Goal: Information Seeking & Learning: Learn about a topic

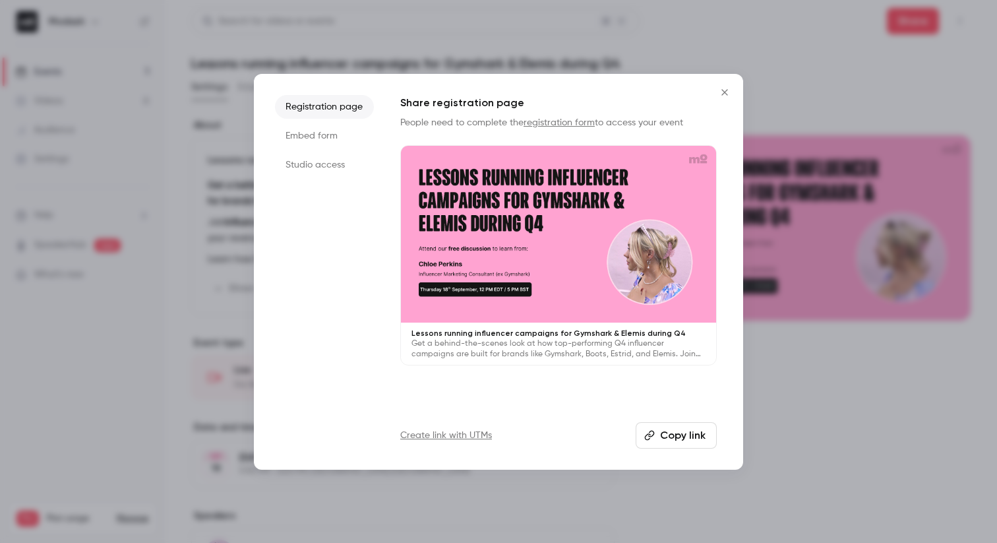
click at [725, 95] on icon "Close" at bounding box center [725, 92] width 16 height 11
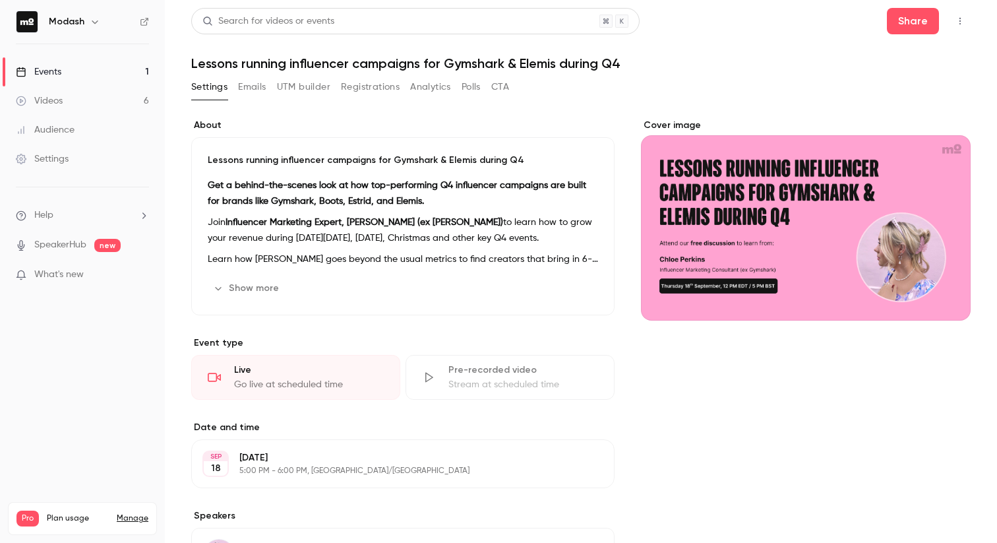
click at [40, 63] on link "Events 1" at bounding box center [82, 71] width 165 height 29
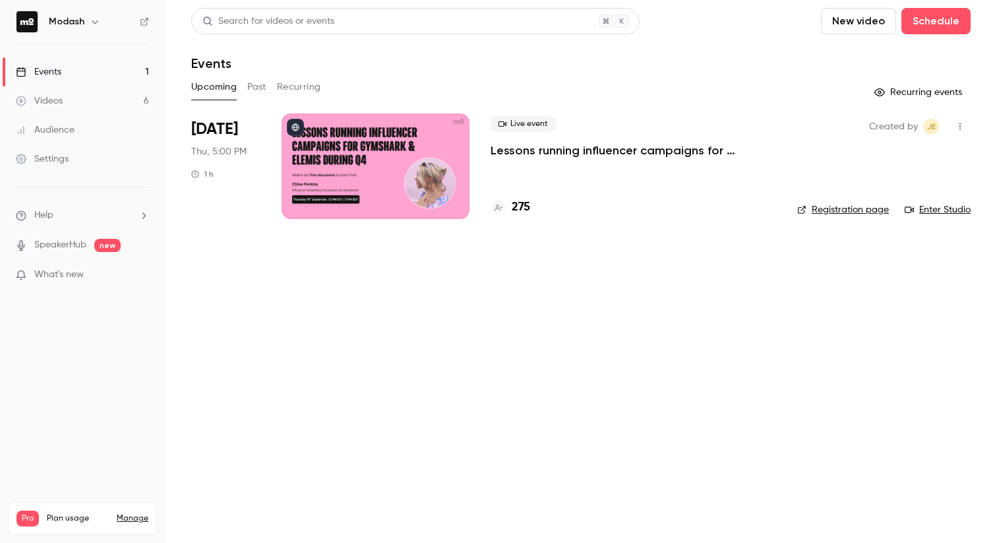
click at [509, 216] on div "275" at bounding box center [511, 207] width 40 height 18
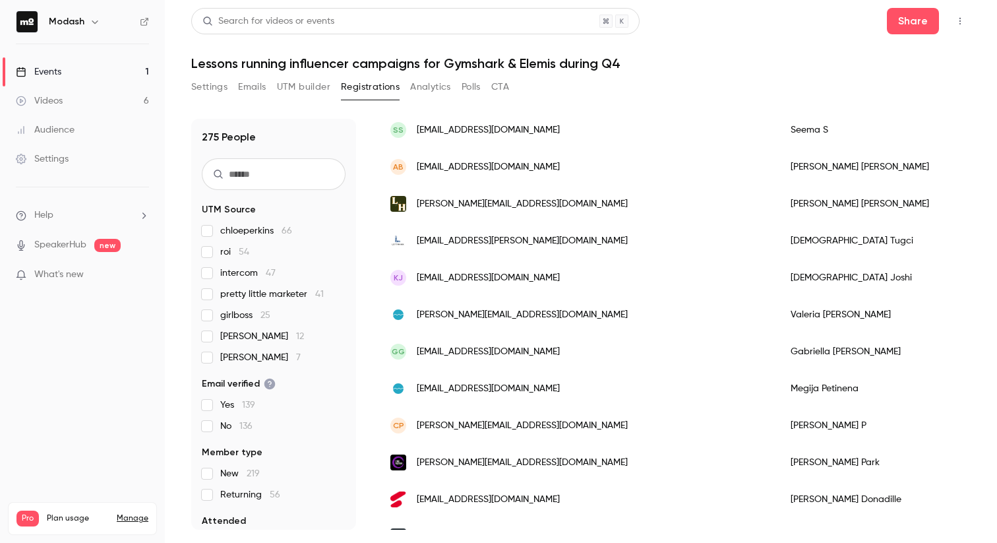
scroll to position [577, 0]
click at [88, 71] on link "Events 1" at bounding box center [82, 71] width 165 height 29
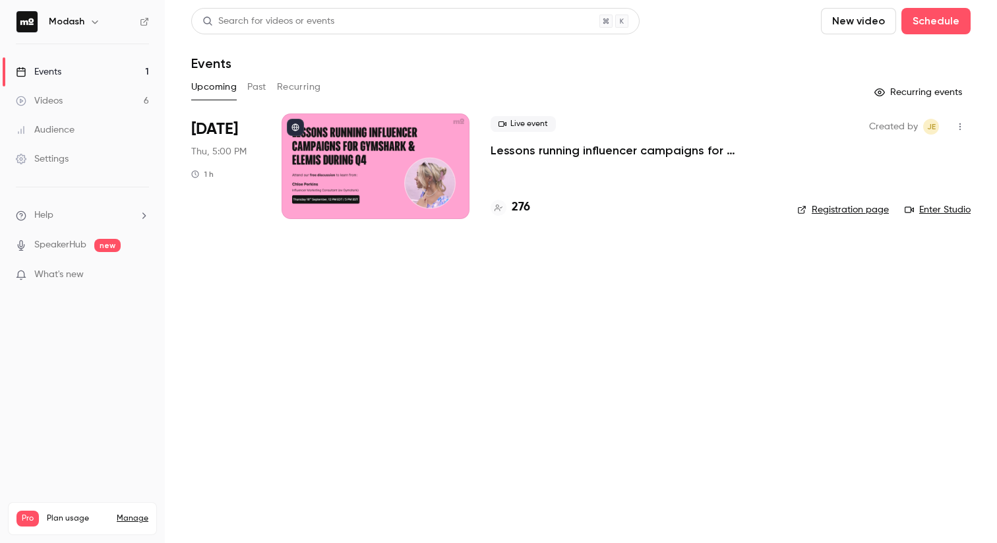
click at [64, 59] on link "Events 1" at bounding box center [82, 71] width 165 height 29
click at [827, 212] on link "Registration page" at bounding box center [843, 209] width 92 height 13
click at [86, 55] on ul "Events 1 Videos 6 Audience Settings" at bounding box center [82, 115] width 165 height 142
click at [81, 64] on link "Events 1" at bounding box center [82, 71] width 165 height 29
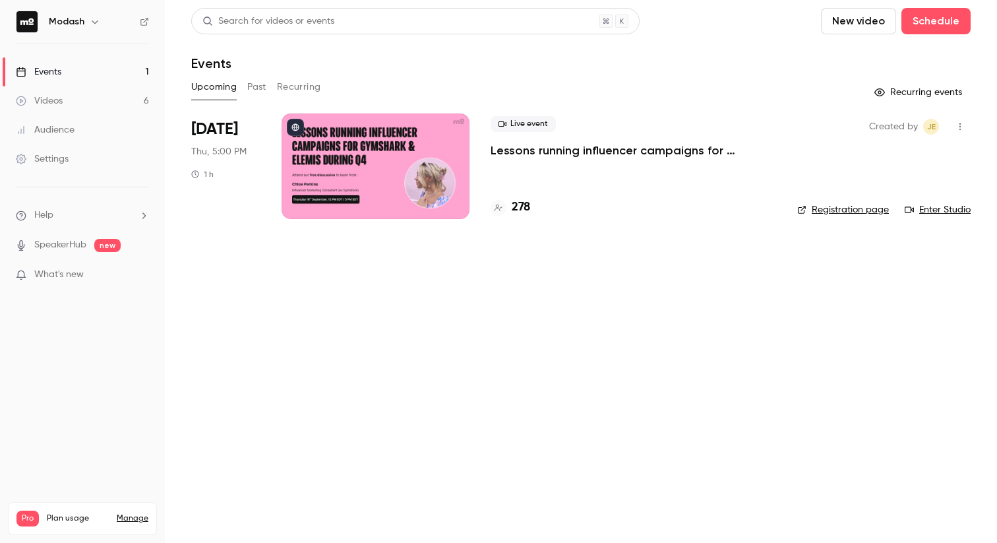
click at [81, 64] on link "Events 1" at bounding box center [82, 71] width 165 height 29
click at [527, 154] on p "Lessons running influencer campaigns for Gymshark & Elemis during Q4" at bounding box center [633, 150] width 285 height 16
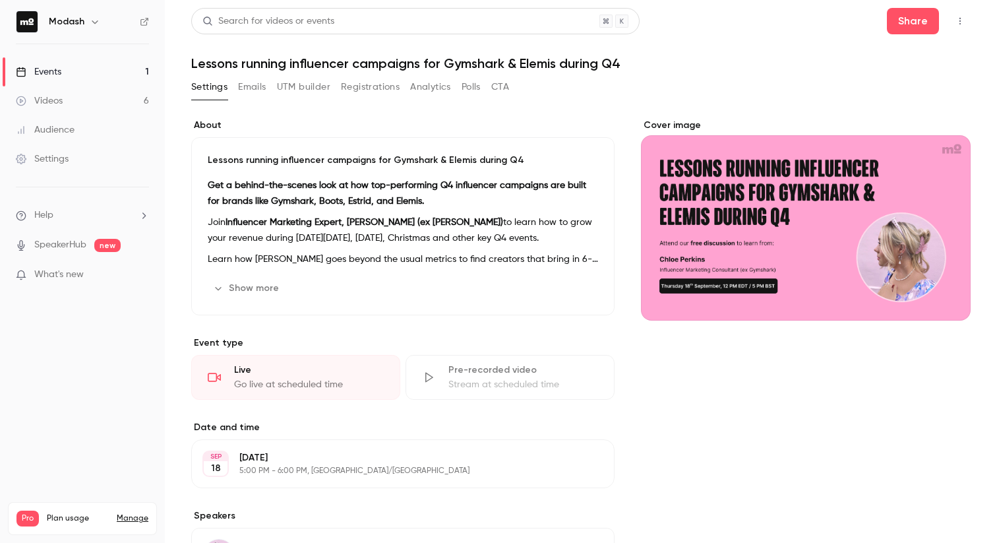
click at [373, 90] on button "Registrations" at bounding box center [370, 86] width 59 height 21
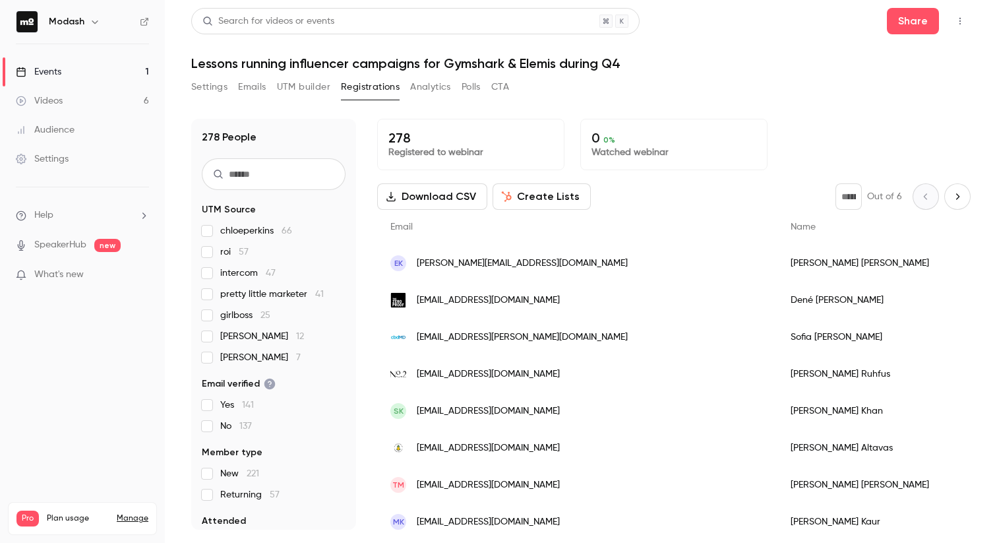
click at [65, 67] on link "Events 1" at bounding box center [82, 71] width 165 height 29
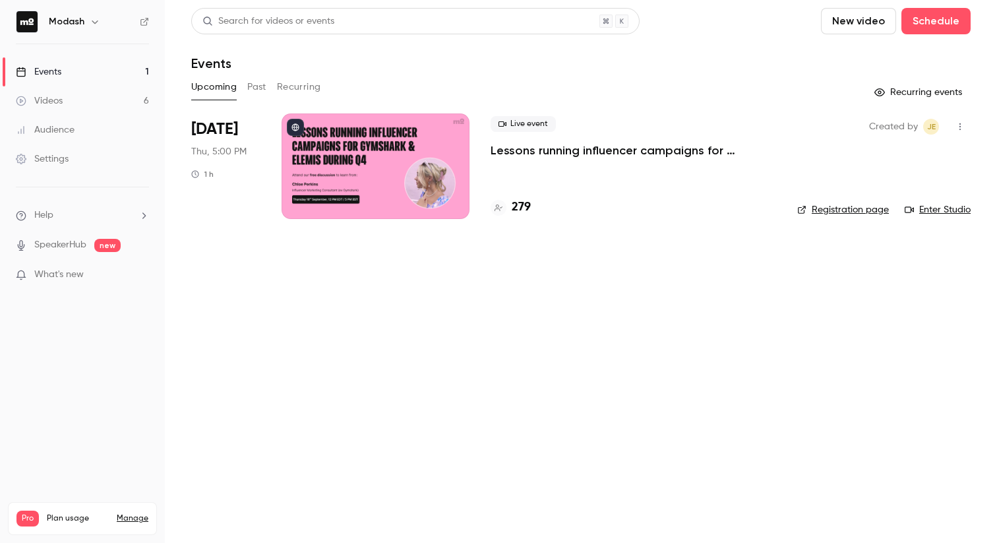
click at [65, 67] on link "Events 1" at bounding box center [82, 71] width 165 height 29
click at [510, 143] on p "Lessons running influencer campaigns for Gymshark & Elemis during Q4" at bounding box center [633, 150] width 285 height 16
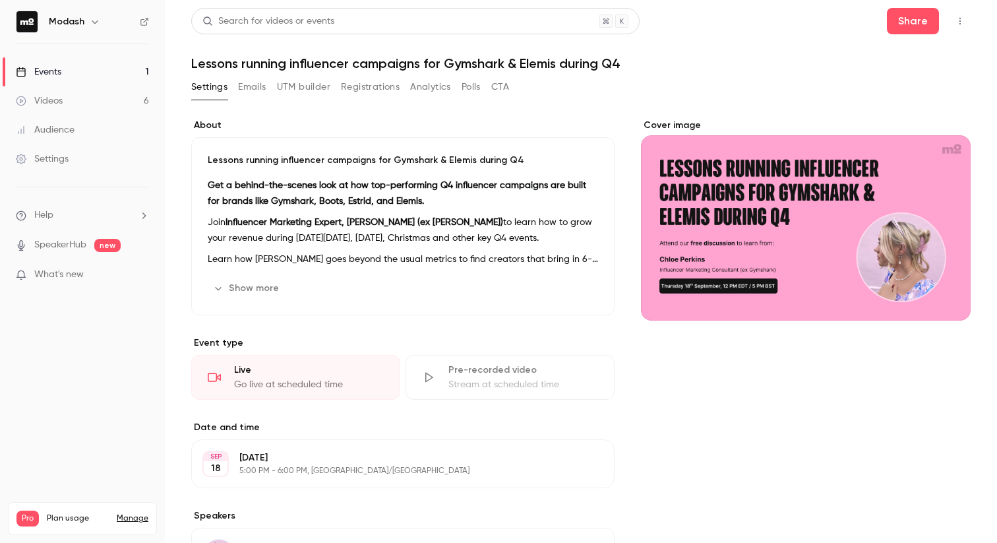
scroll to position [38, 0]
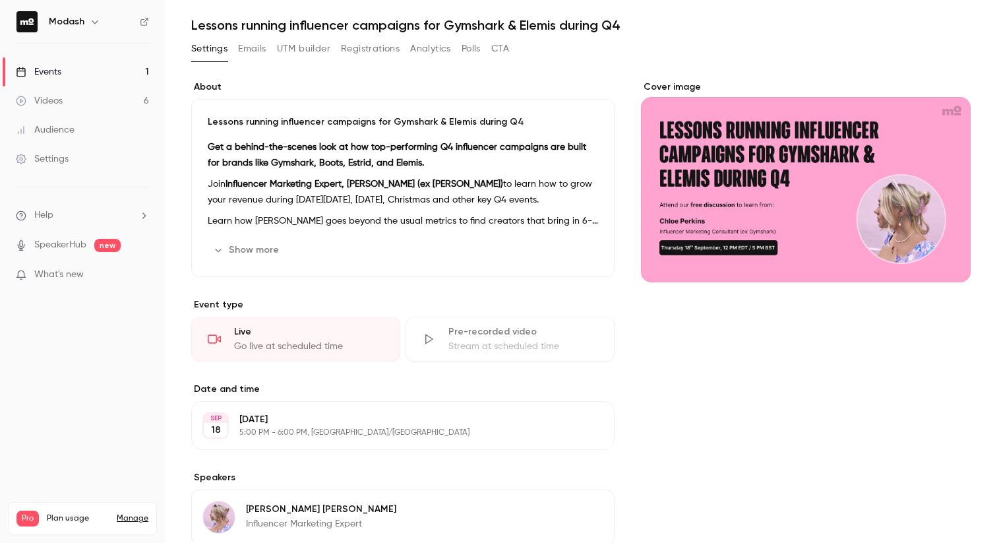
click at [81, 78] on link "Events 1" at bounding box center [82, 71] width 165 height 29
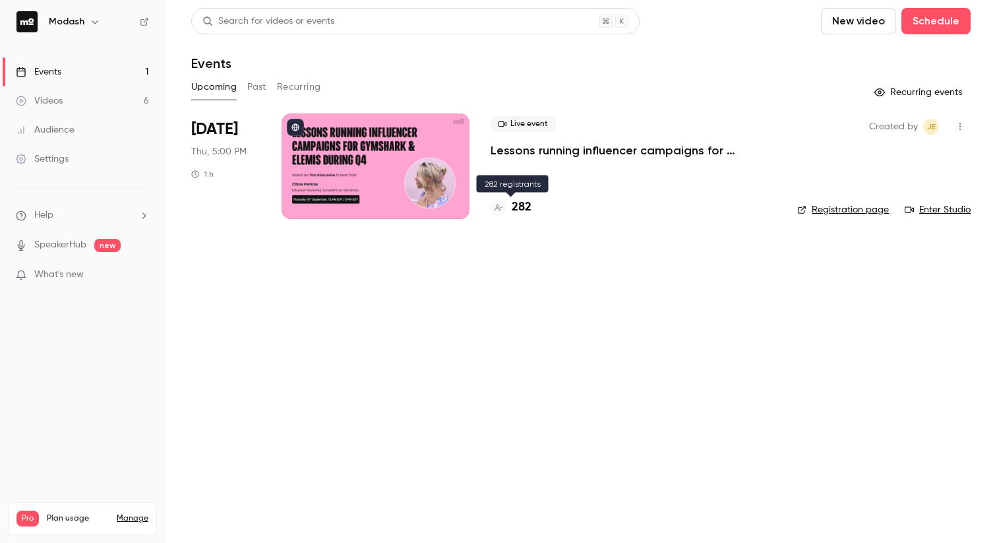
click at [500, 209] on icon at bounding box center [498, 208] width 8 height 8
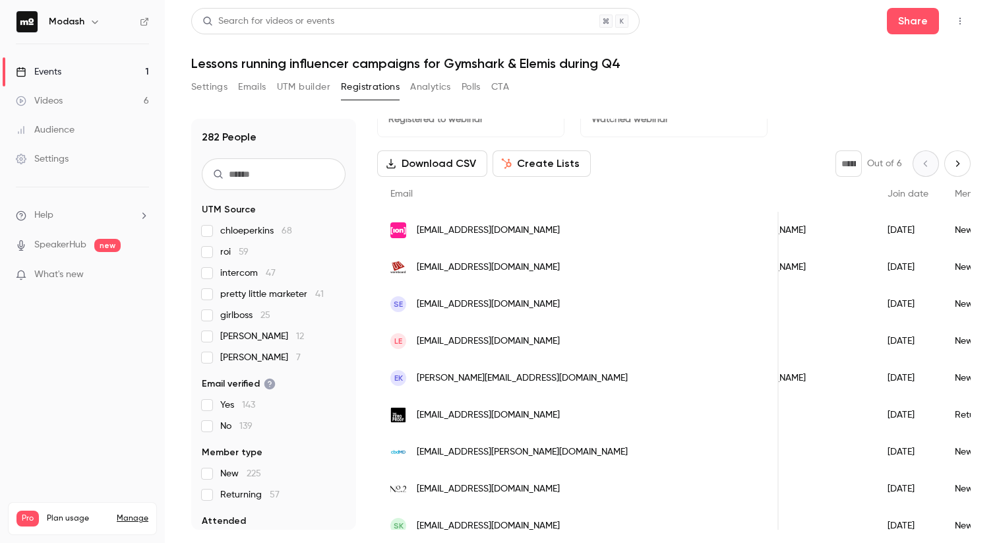
scroll to position [0, 138]
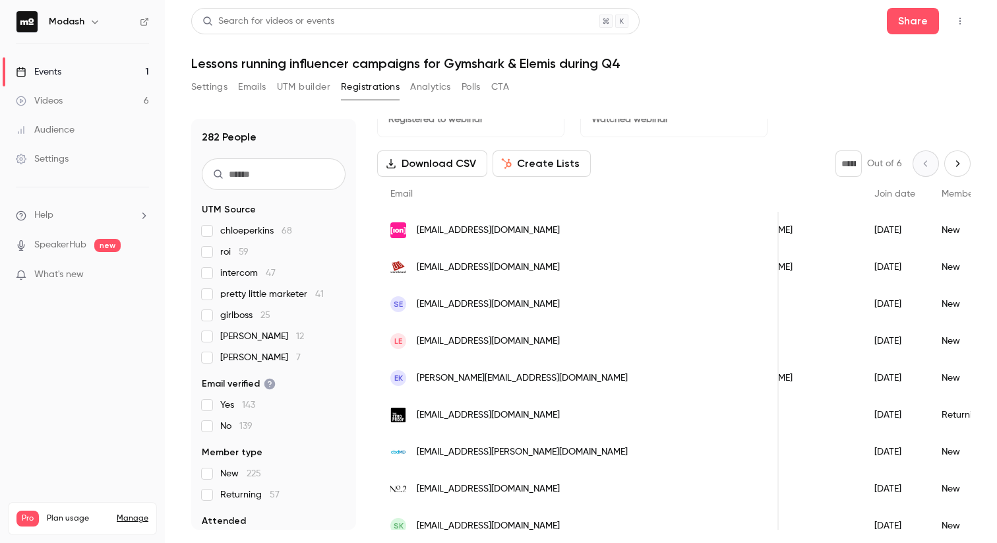
click at [72, 135] on div "Audience" at bounding box center [45, 129] width 59 height 13
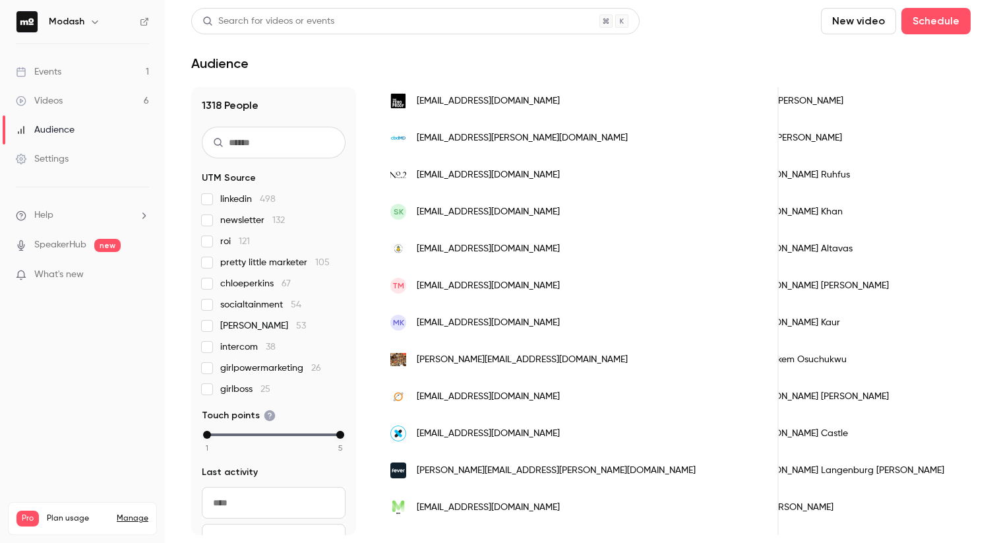
scroll to position [441, 0]
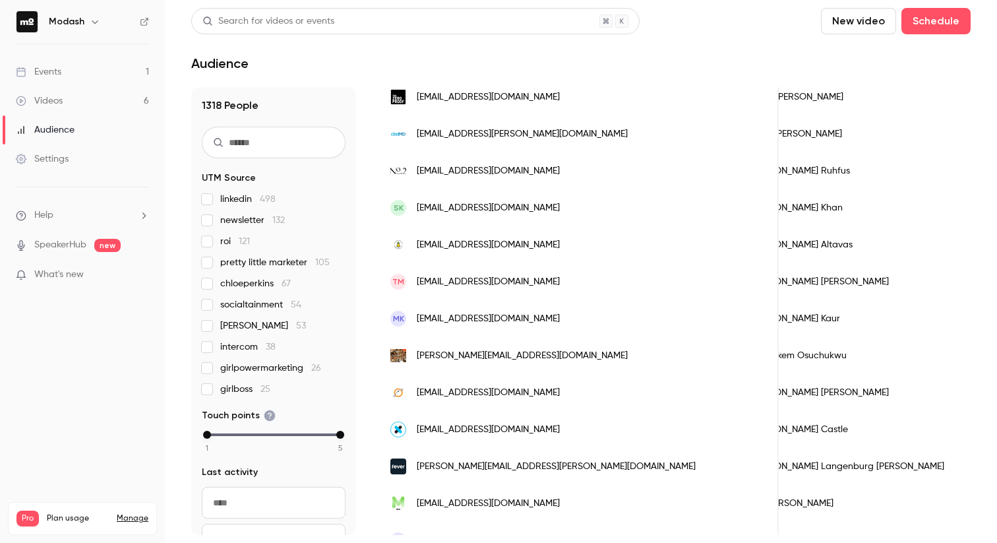
click at [77, 78] on link "Events 1" at bounding box center [82, 71] width 165 height 29
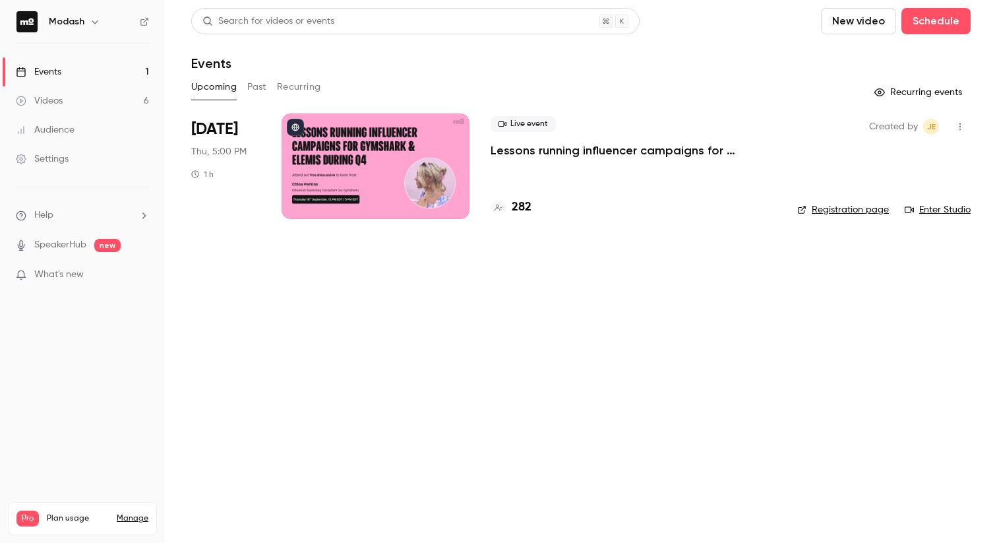
click at [77, 78] on link "Events 1" at bounding box center [82, 71] width 165 height 29
